Goal: Task Accomplishment & Management: Use online tool/utility

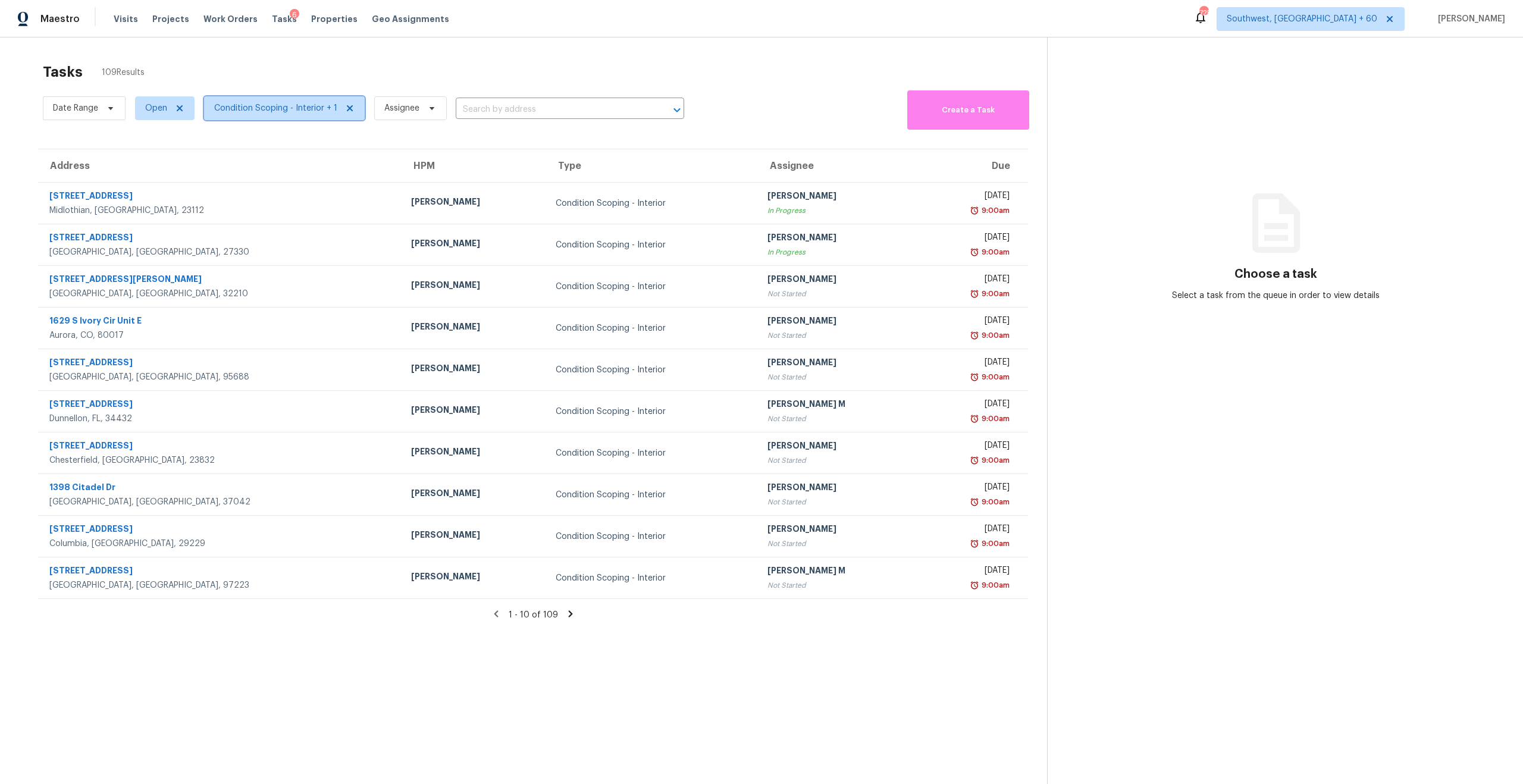
click at [293, 114] on span "Condition Scoping - Interior + 1" at bounding box center [276, 108] width 123 height 12
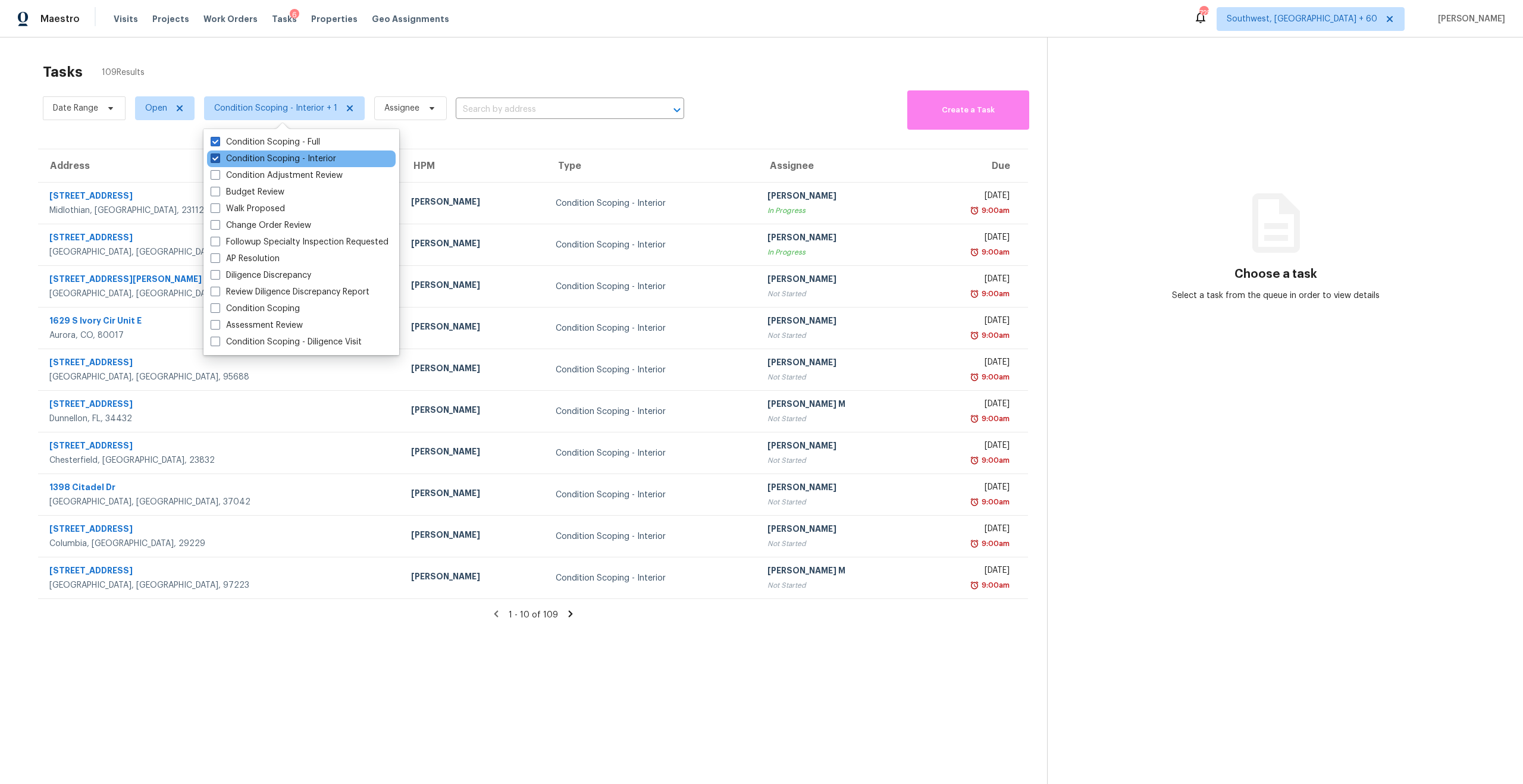
click at [249, 157] on label "Condition Scoping - Interior" at bounding box center [273, 159] width 126 height 12
click at [218, 157] on input "Condition Scoping - Interior" at bounding box center [214, 157] width 8 height 8
checkbox input "false"
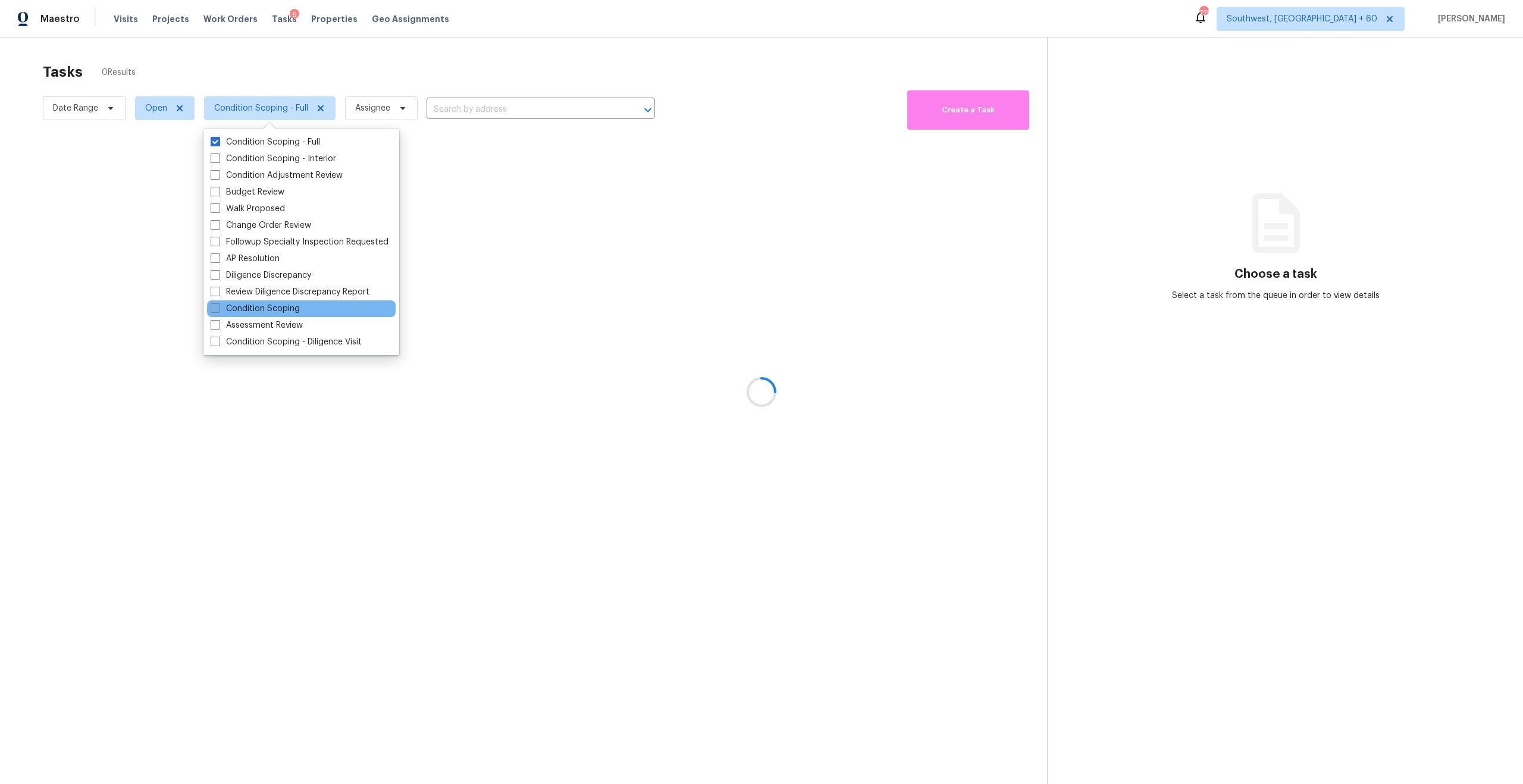
click at [271, 305] on label "Condition Scoping" at bounding box center [255, 309] width 89 height 12
click at [218, 305] on input "Condition Scoping" at bounding box center [214, 307] width 8 height 8
checkbox input "true"
click at [283, 147] on label "Condition Scoping - Full" at bounding box center [265, 142] width 109 height 12
click at [218, 144] on input "Condition Scoping - Full" at bounding box center [214, 140] width 8 height 8
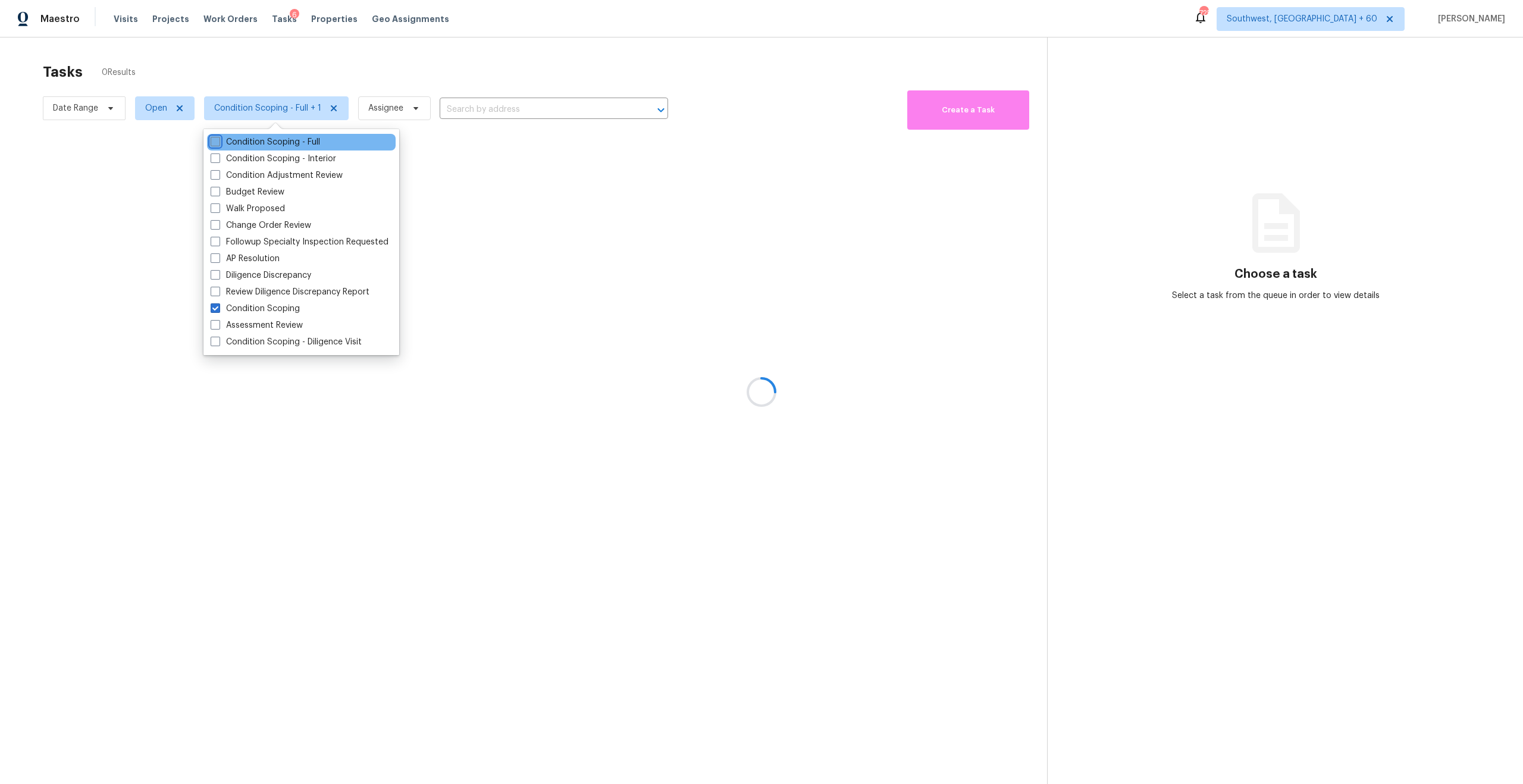
checkbox input "false"
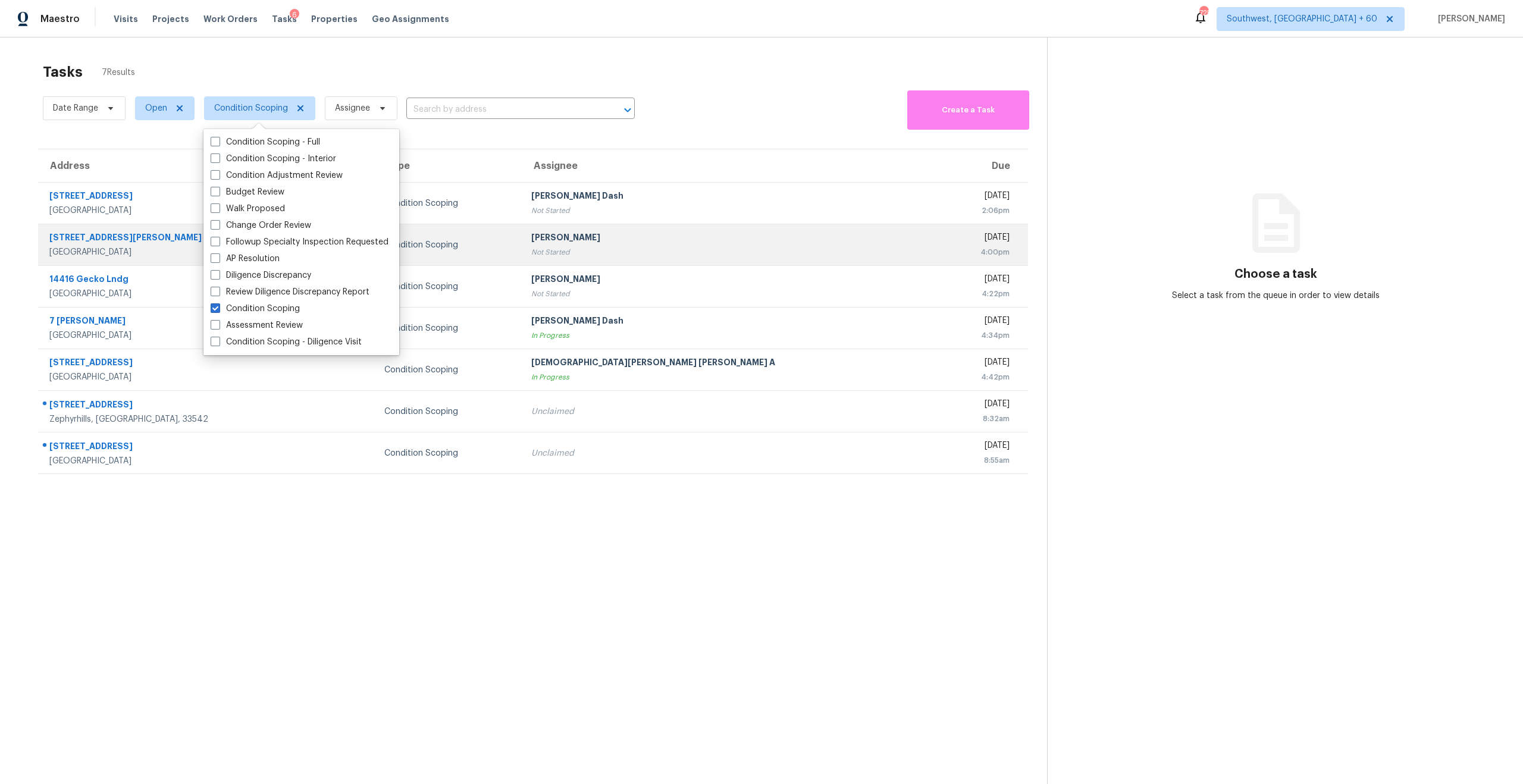
click at [522, 254] on td "Condition Scoping" at bounding box center [448, 245] width 147 height 42
